Goal: Information Seeking & Learning: Learn about a topic

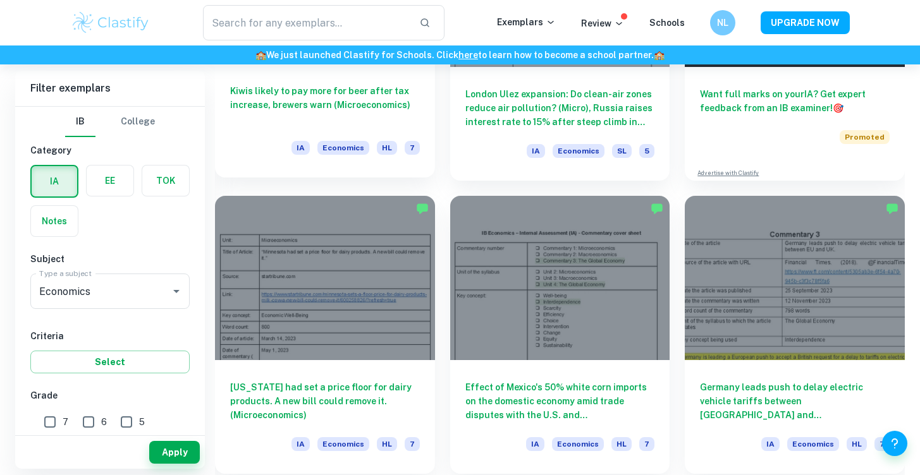
scroll to position [522, 0]
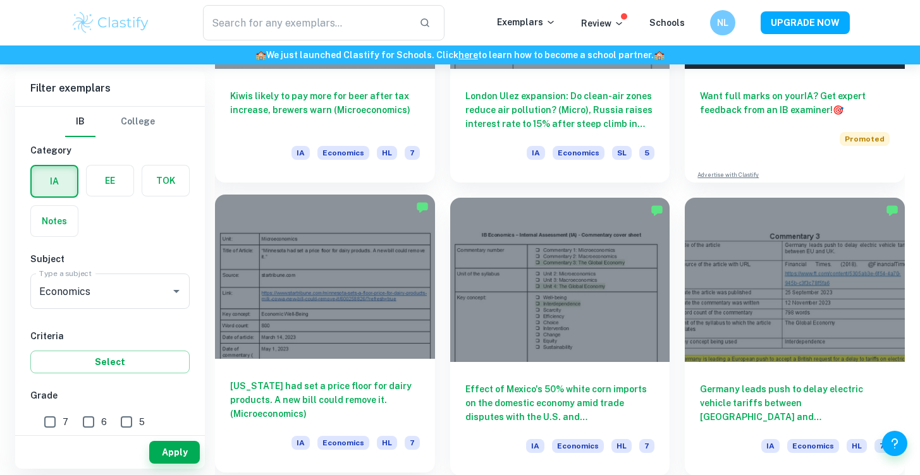
click at [339, 378] on div "[US_STATE] had set a price floor for dairy products. A new bill could remove it…" at bounding box center [325, 416] width 220 height 114
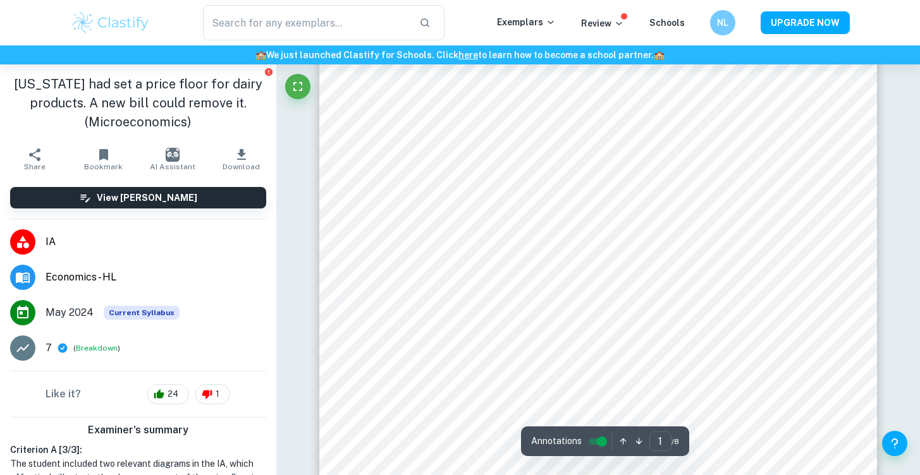
scroll to position [80, 0]
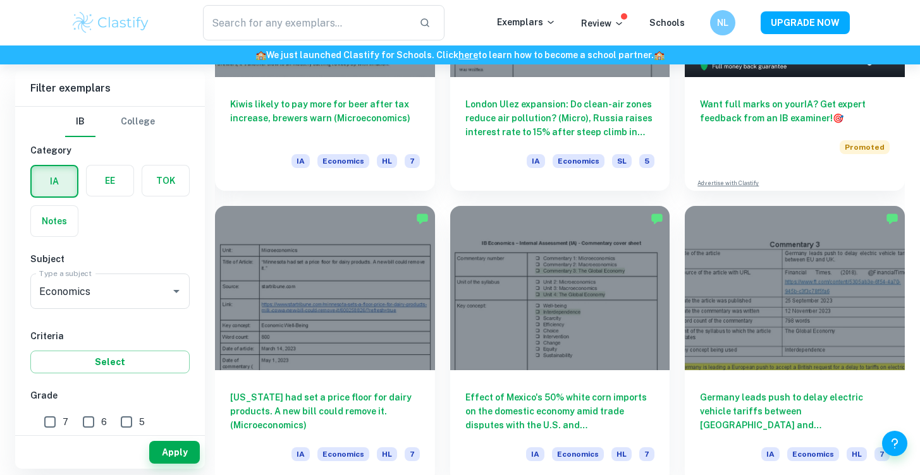
scroll to position [513, 0]
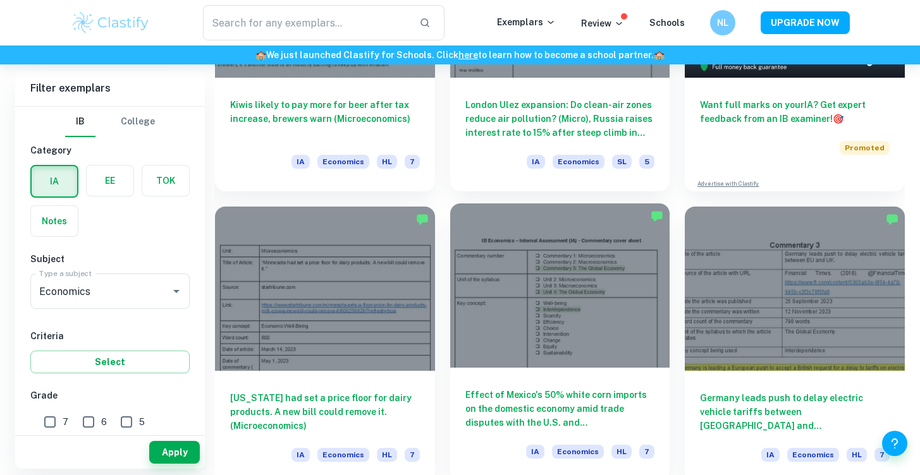
click at [561, 378] on div "Effect of Mexico's 50% white corn imports on the domestic economy amid trade di…" at bounding box center [560, 425] width 220 height 114
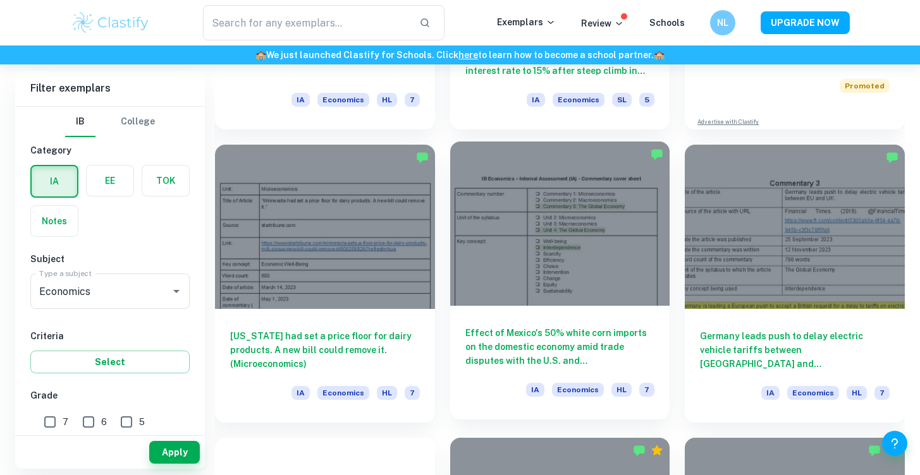
scroll to position [584, 0]
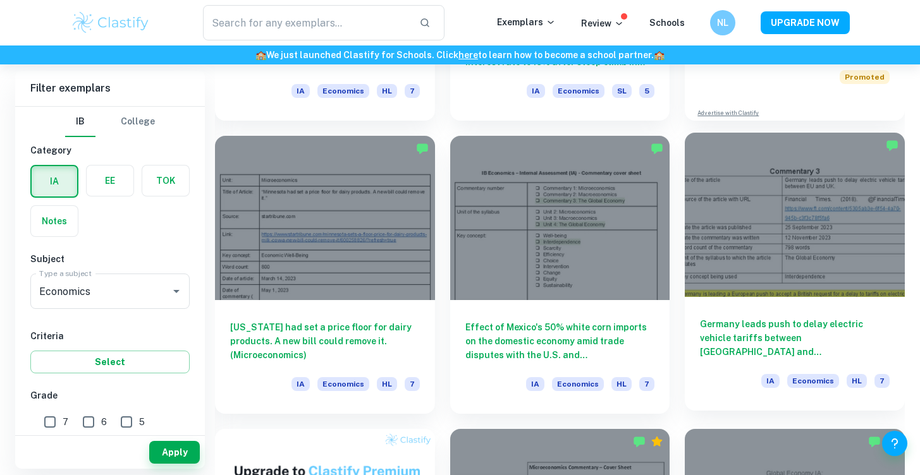
click at [747, 332] on h6 "Germany leads push to delay electric vehicle tariffs between [GEOGRAPHIC_DATA] …" at bounding box center [795, 338] width 190 height 42
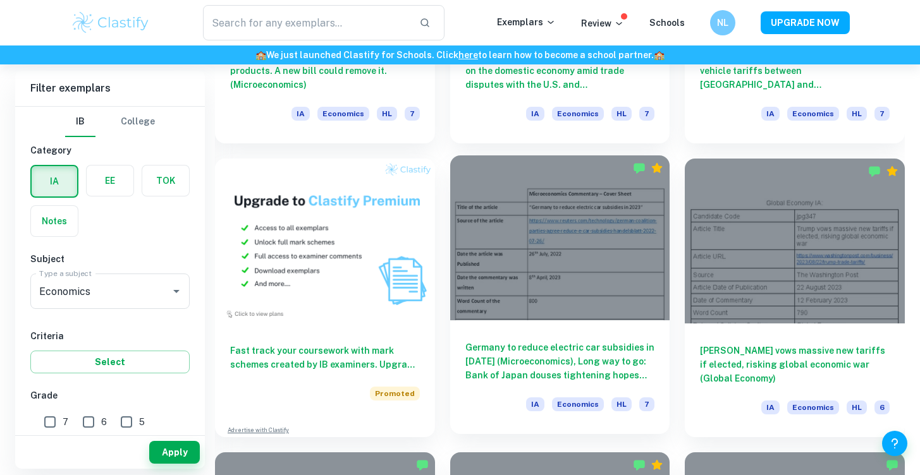
scroll to position [1018, 0]
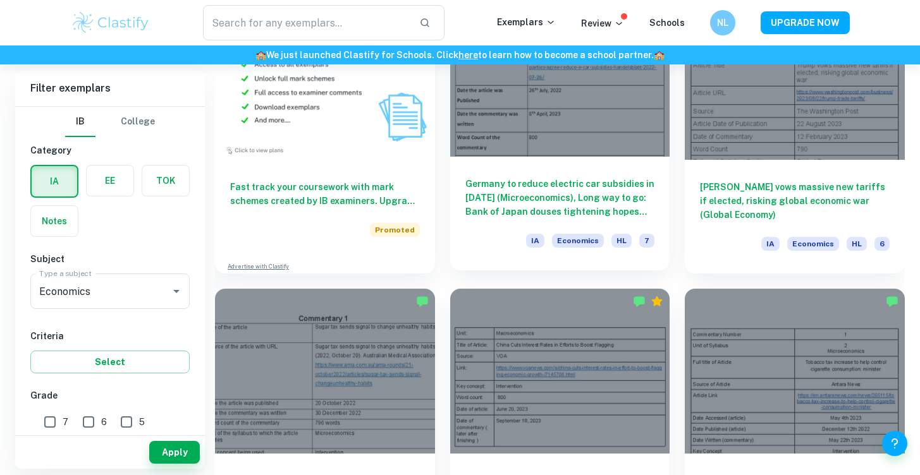
click at [584, 229] on div "Germany to reduce electric car subsidies in 2023 (Microeconomics), Long way to …" at bounding box center [560, 214] width 220 height 114
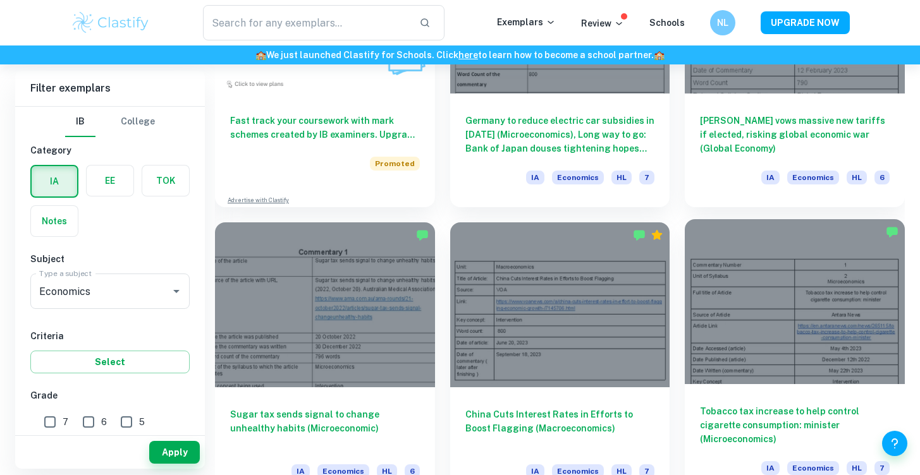
scroll to position [1126, 0]
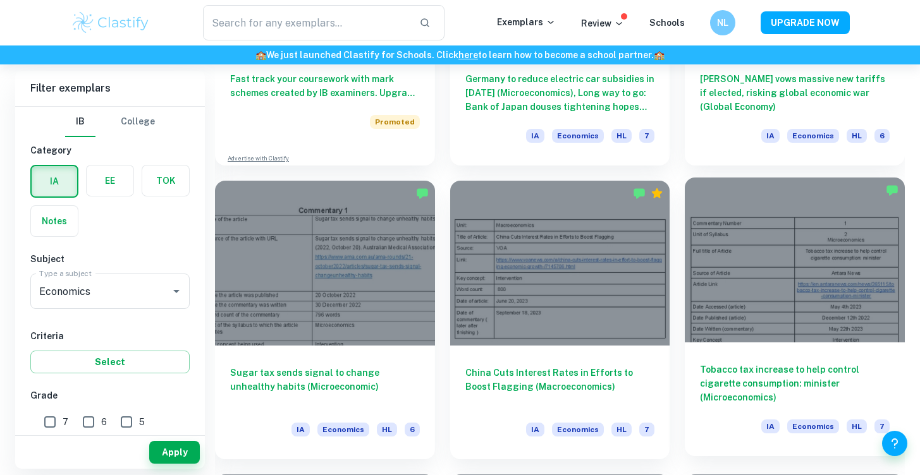
click at [741, 344] on div "Tobacco tax increase to help control cigarette consumption: minister (Microecon…" at bounding box center [795, 400] width 220 height 114
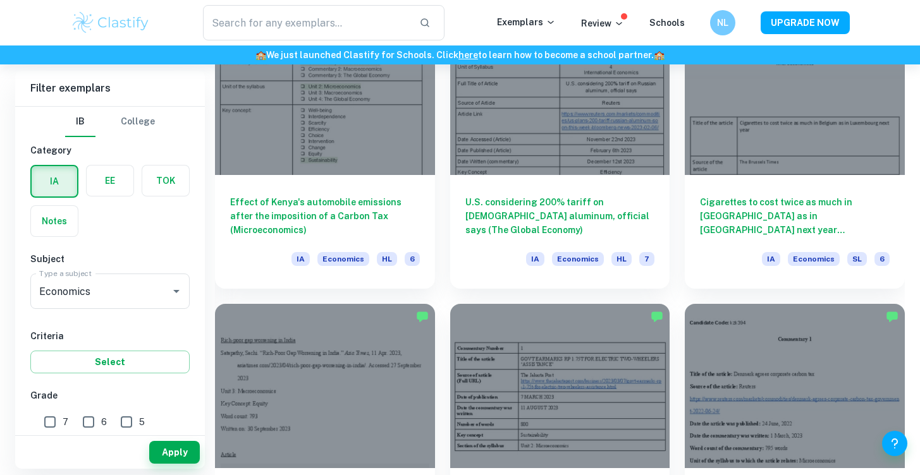
scroll to position [1588, 0]
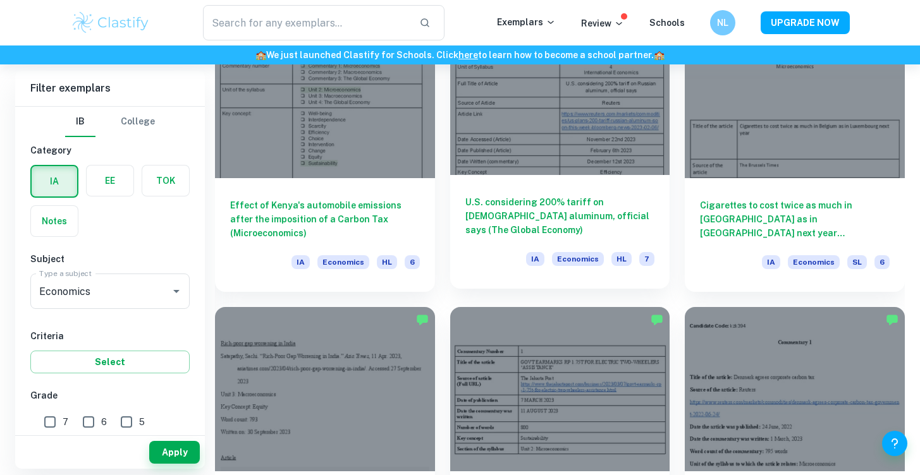
click at [590, 244] on div "U.S. considering 200% tariff on Russian aluminum, official says (The Global Eco…" at bounding box center [560, 232] width 220 height 114
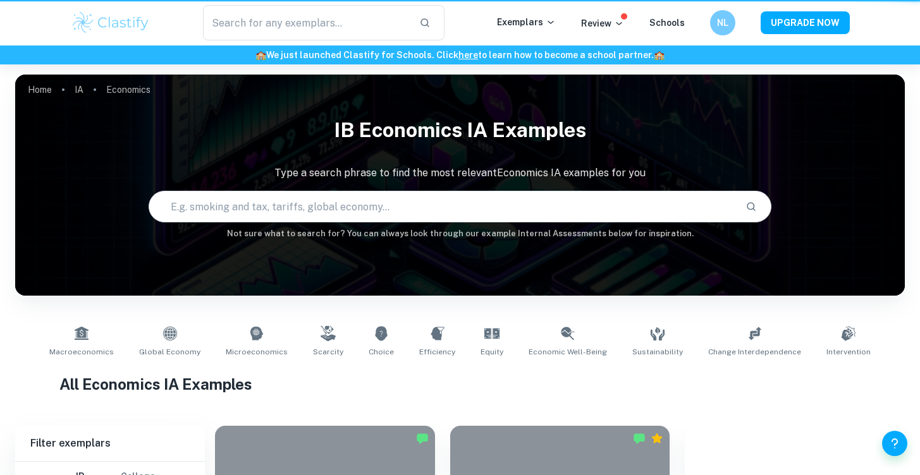
scroll to position [1588, 0]
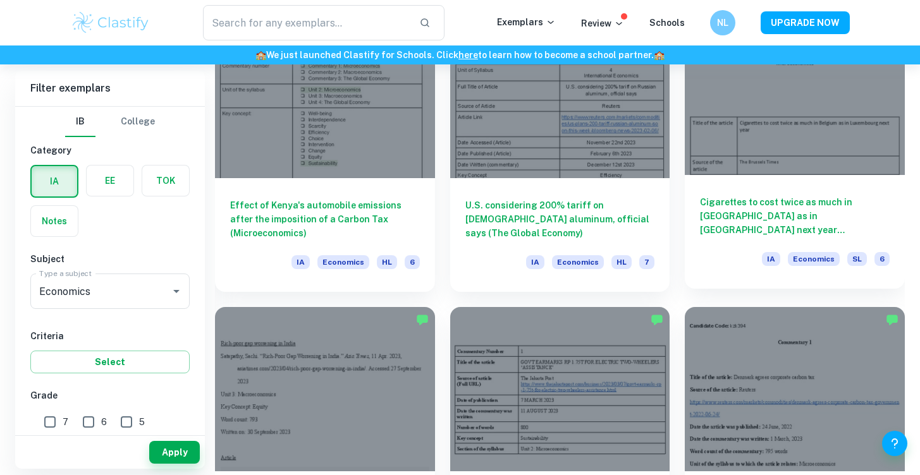
click at [777, 236] on h6 "Cigarettes to cost twice as much in Belgium as in Luxembourg next year (Microec…" at bounding box center [795, 216] width 190 height 42
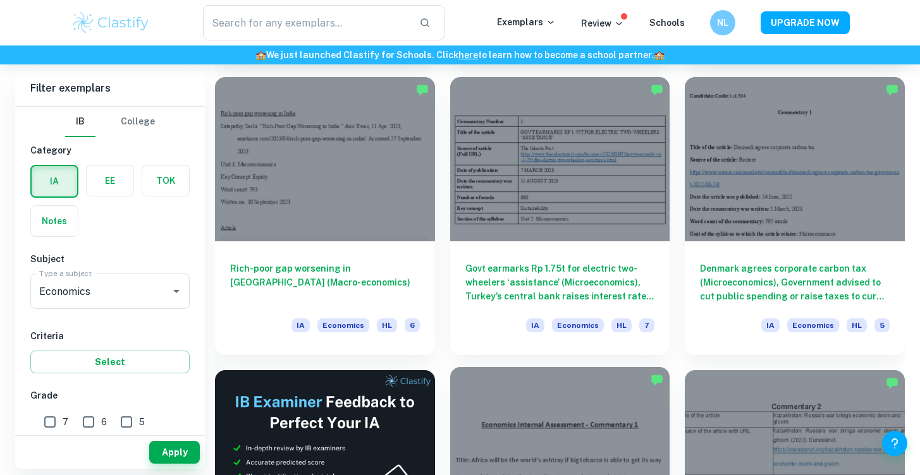
scroll to position [1810, 0]
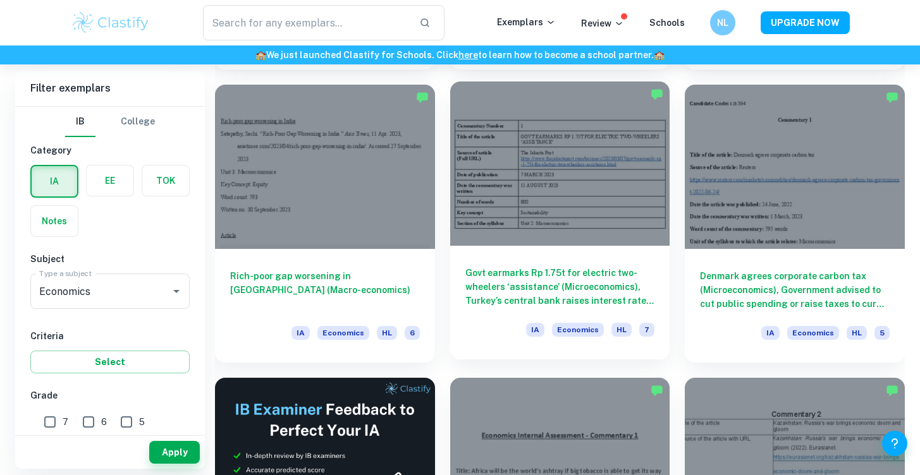
click at [541, 296] on h6 "Govt earmarks Rp 1.75t for electric two-wheelers ‘assistance’ (Microeconomics),…" at bounding box center [560, 287] width 190 height 42
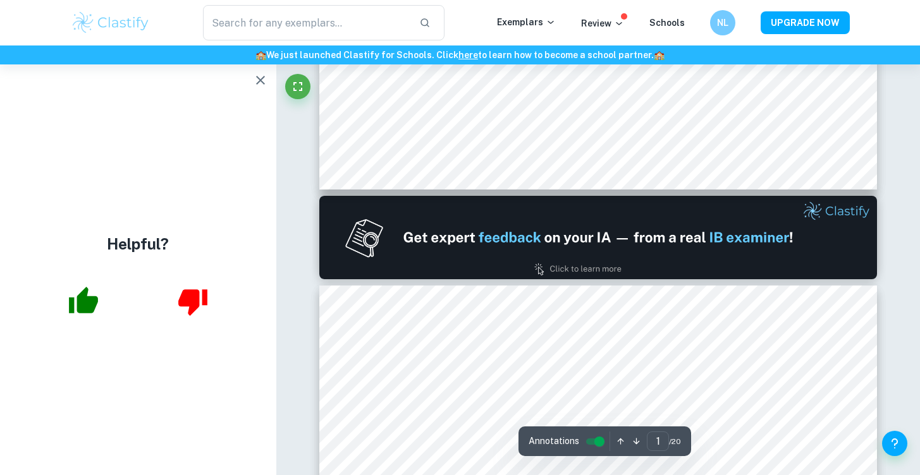
type input "2"
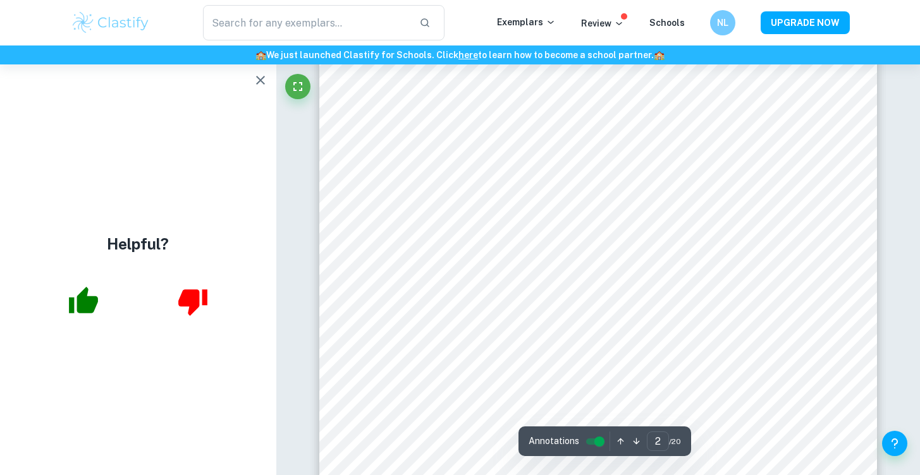
scroll to position [852, 0]
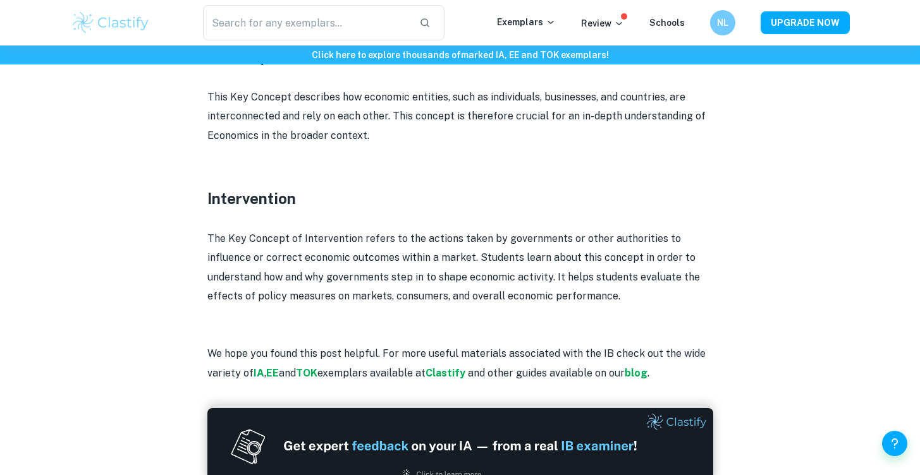
scroll to position [1961, 0]
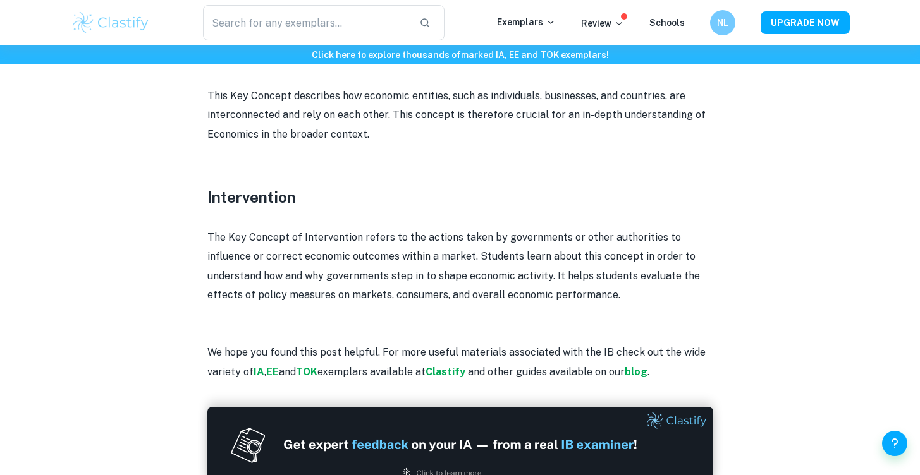
drag, startPoint x: 297, startPoint y: 191, endPoint x: 171, endPoint y: 188, distance: 126.4
copy h3 "Intervention"
